Goal: Navigation & Orientation: Find specific page/section

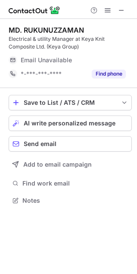
scroll to position [194, 137]
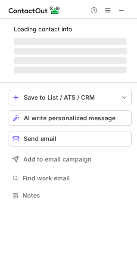
scroll to position [189, 137]
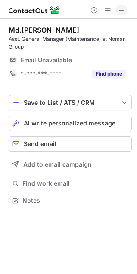
click at [124, 12] on span at bounding box center [121, 10] width 7 height 7
